Goal: Task Accomplishment & Management: Manage account settings

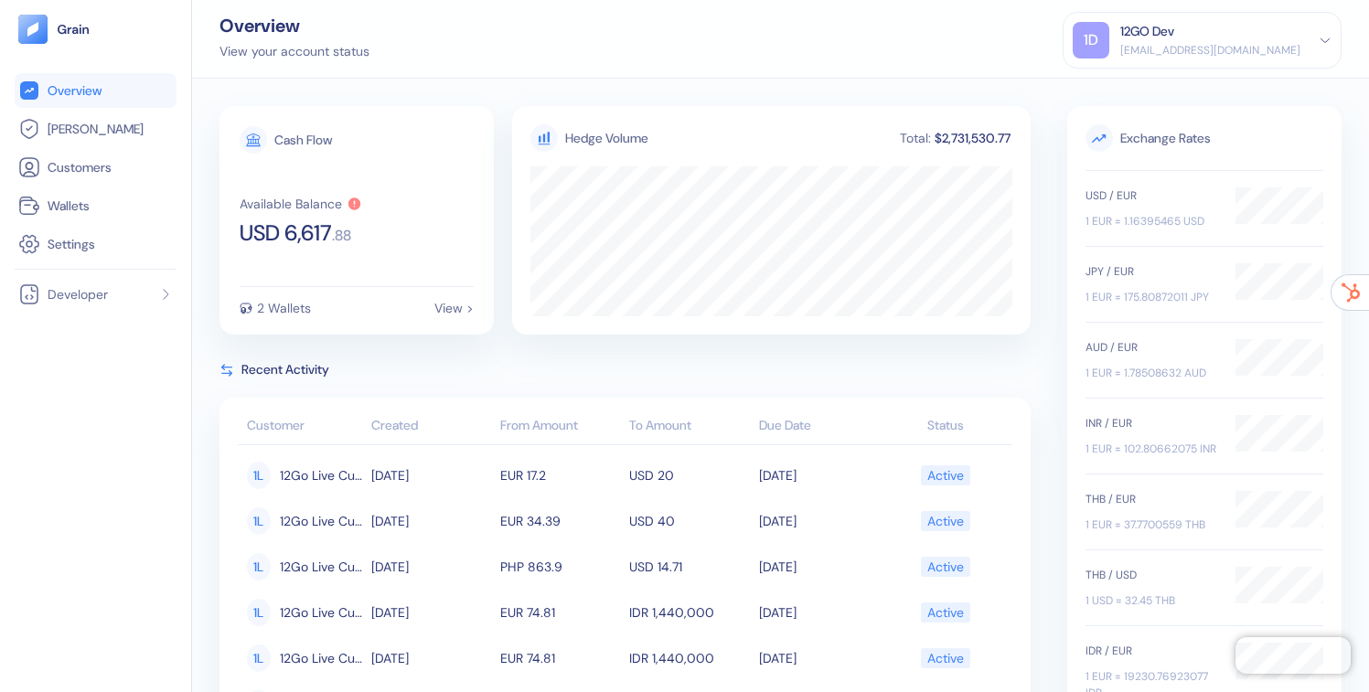
click at [1163, 42] on div "[EMAIL_ADDRESS][DOMAIN_NAME]" at bounding box center [1210, 50] width 180 height 16
click at [1108, 132] on div at bounding box center [1099, 137] width 27 height 27
click at [1134, 95] on div "Sign Out" at bounding box center [1122, 90] width 50 height 19
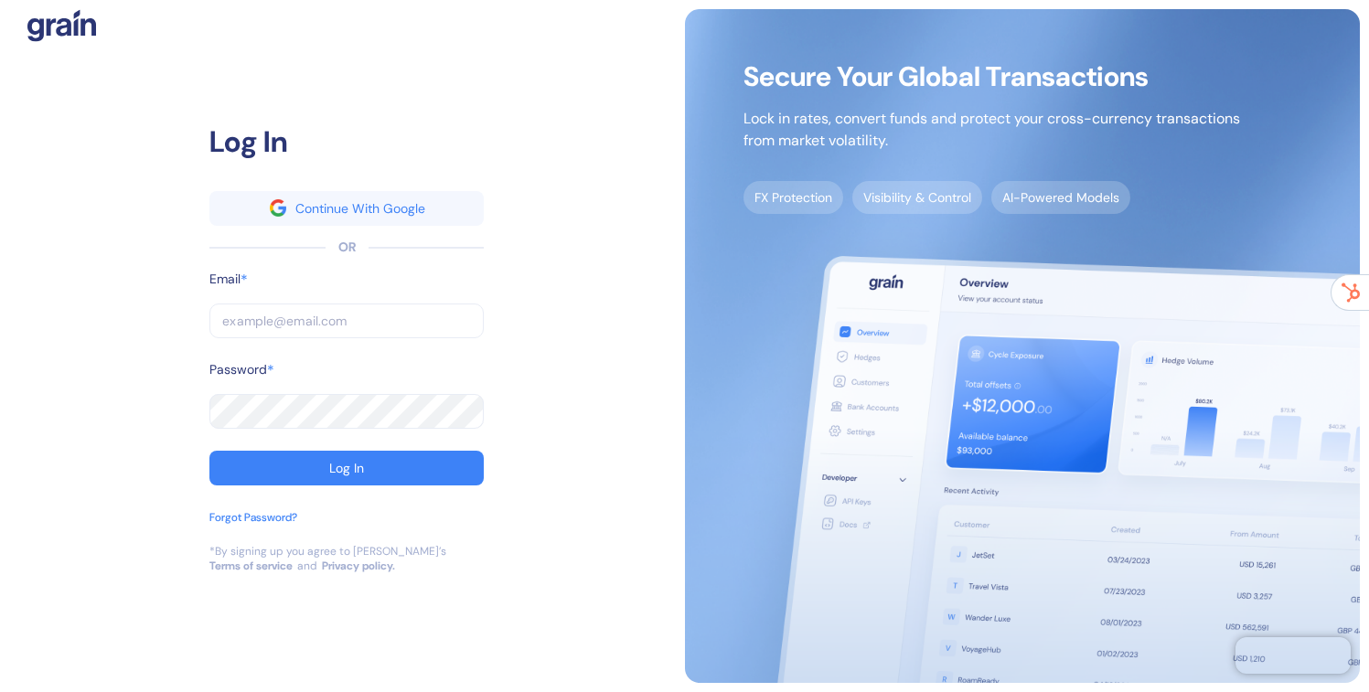
click at [303, 328] on input "text" at bounding box center [346, 321] width 274 height 35
type input "[EMAIL_ADDRESS][DOMAIN_NAME]"
